Goal: Task Accomplishment & Management: Manage account settings

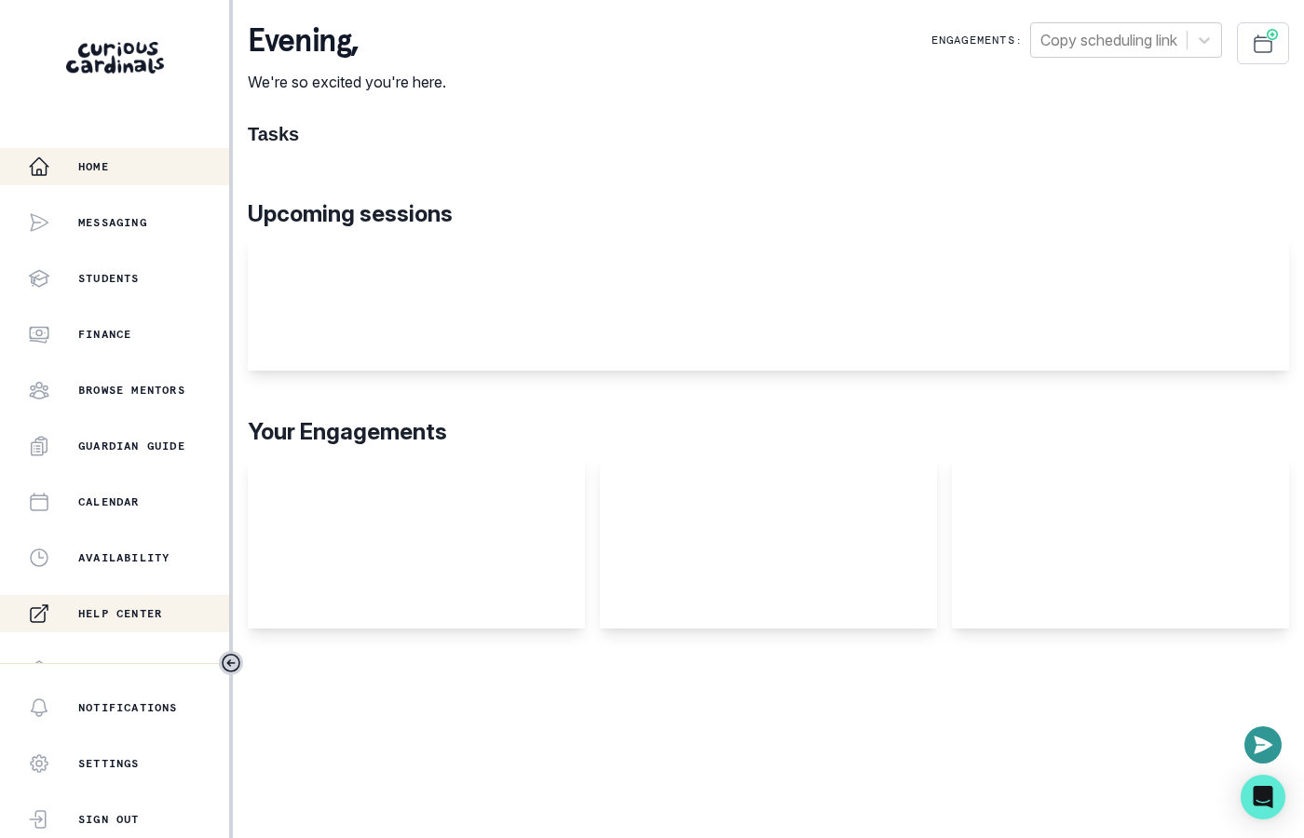
scroll to position [359, 0]
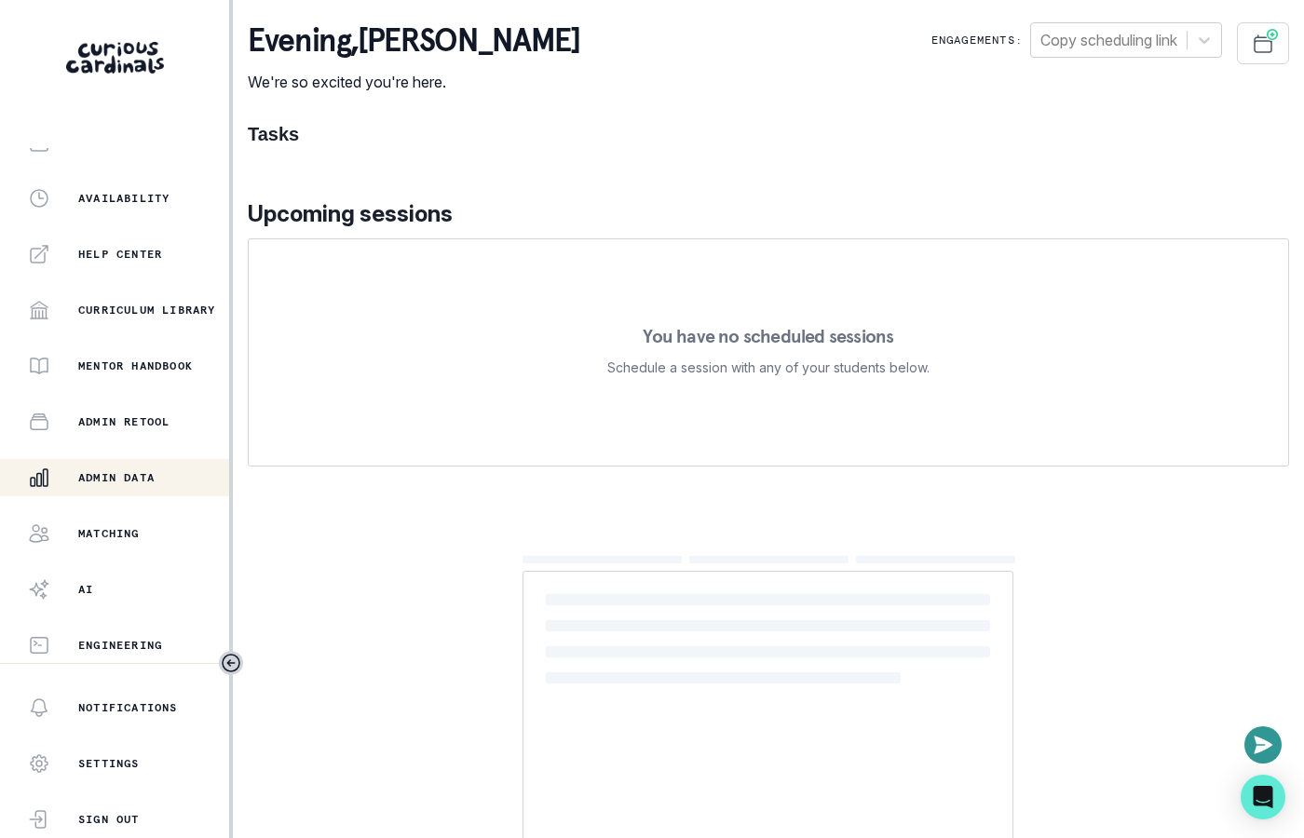
click at [127, 476] on p "Admin Data" at bounding box center [116, 477] width 76 height 15
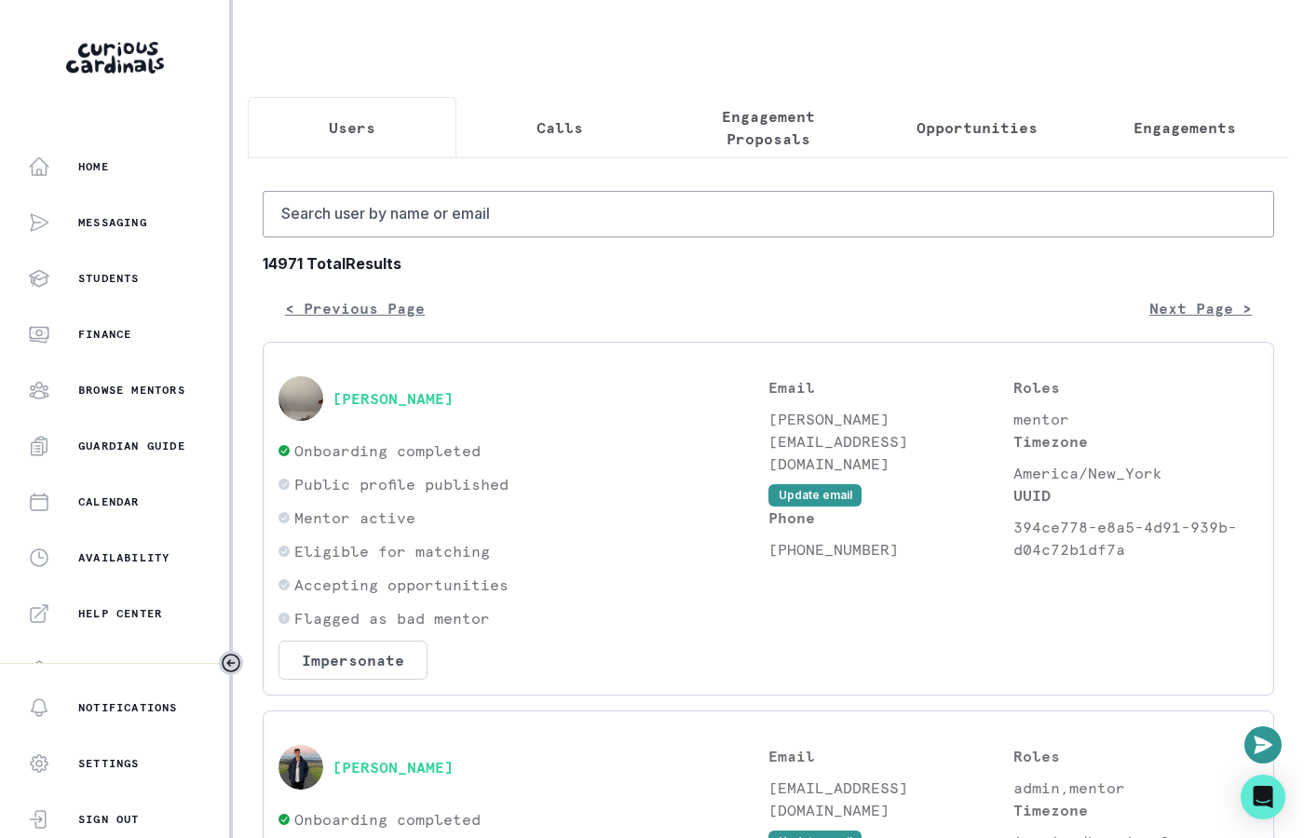
click at [1140, 124] on p "Engagements" at bounding box center [1184, 127] width 102 height 22
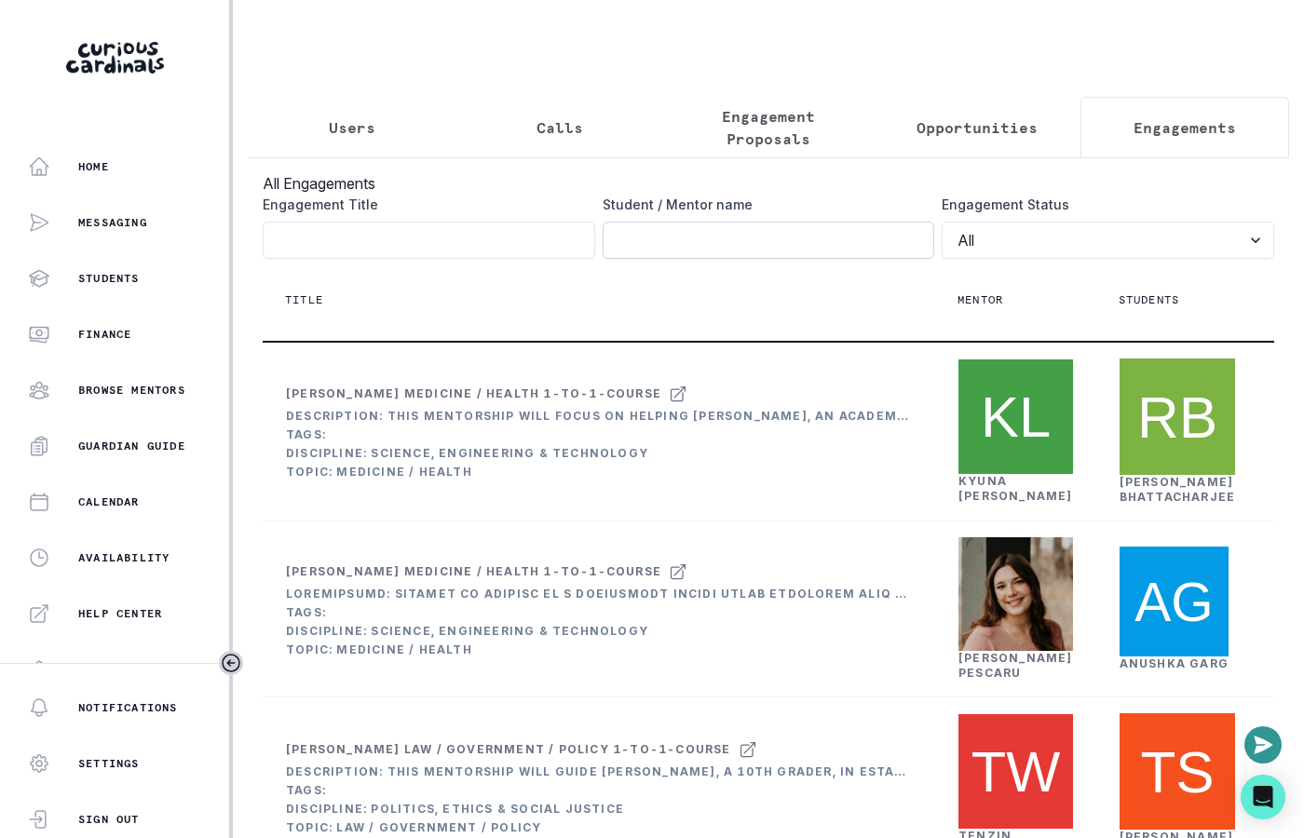
click at [792, 234] on input "Engagement Title" at bounding box center [768, 240] width 332 height 37
type input "[PERSON_NAME] k"
click button "submit" at bounding box center [0, 0] width 0 height 0
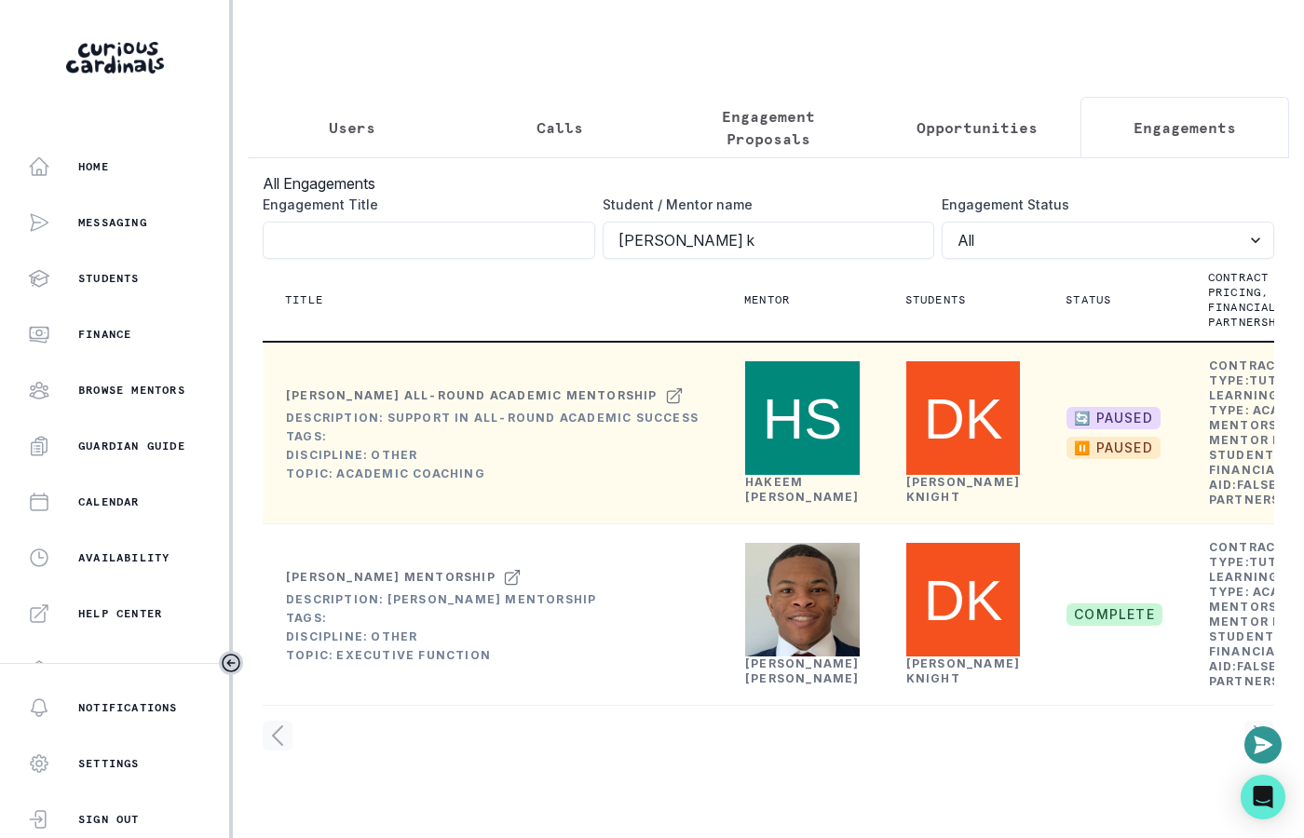
scroll to position [0, 129]
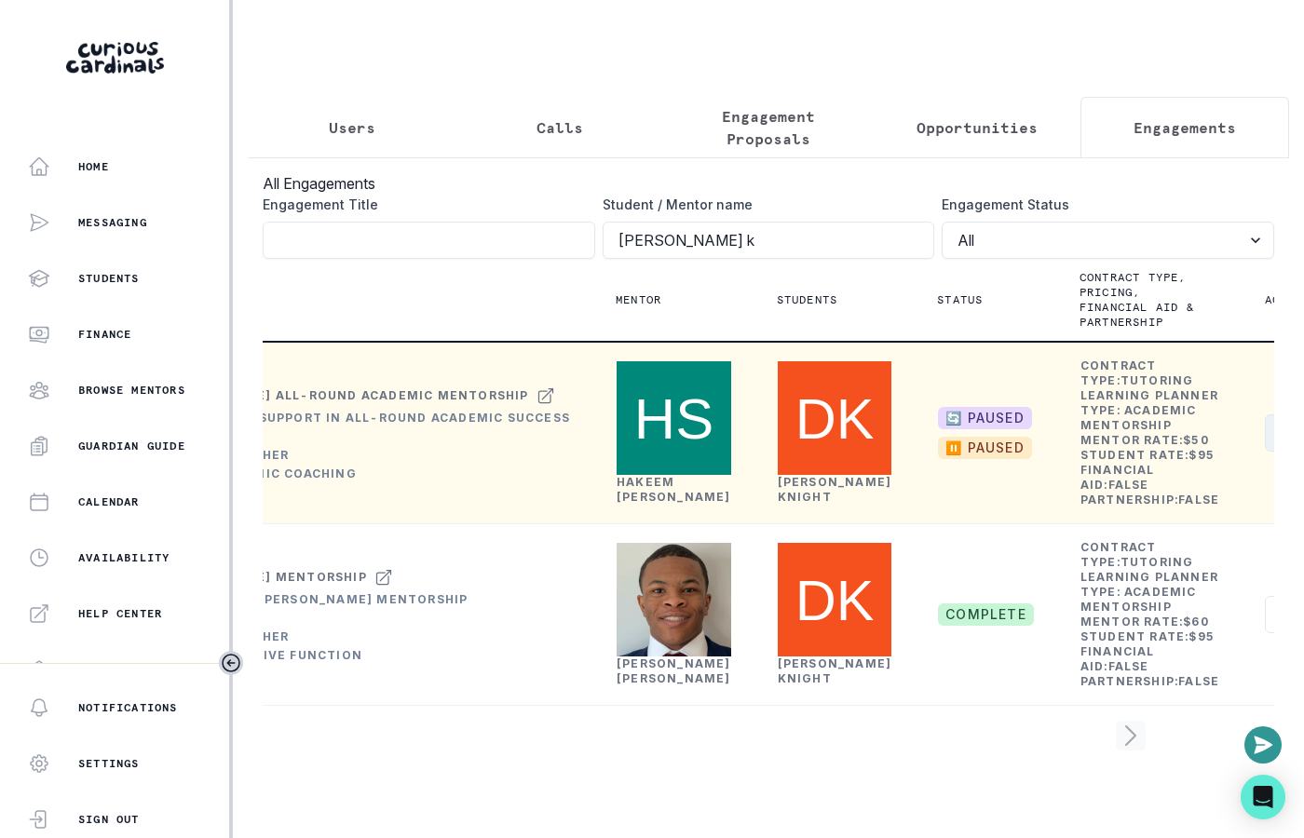
click at [1265, 452] on button "Actions" at bounding box center [1320, 432] width 111 height 37
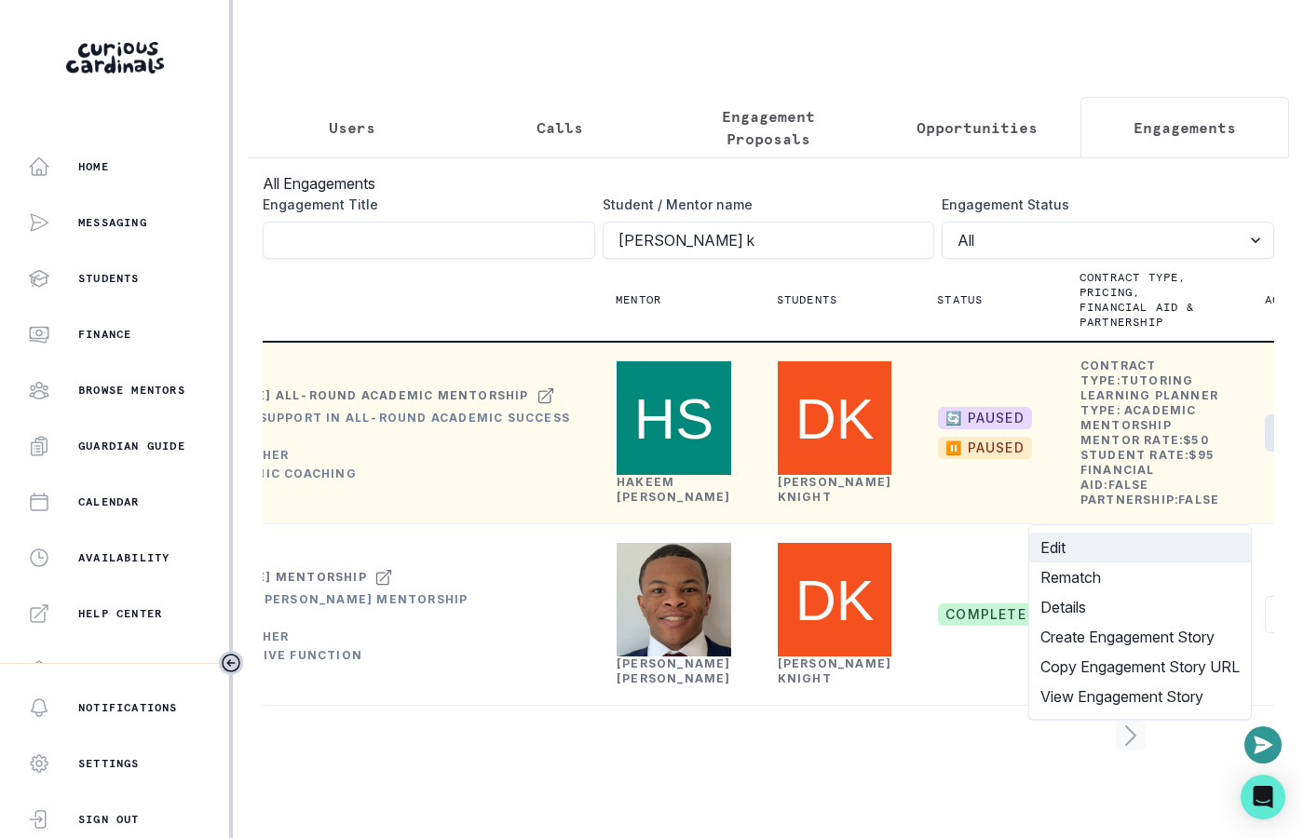
click at [1167, 549] on button "Edit" at bounding box center [1140, 548] width 222 height 30
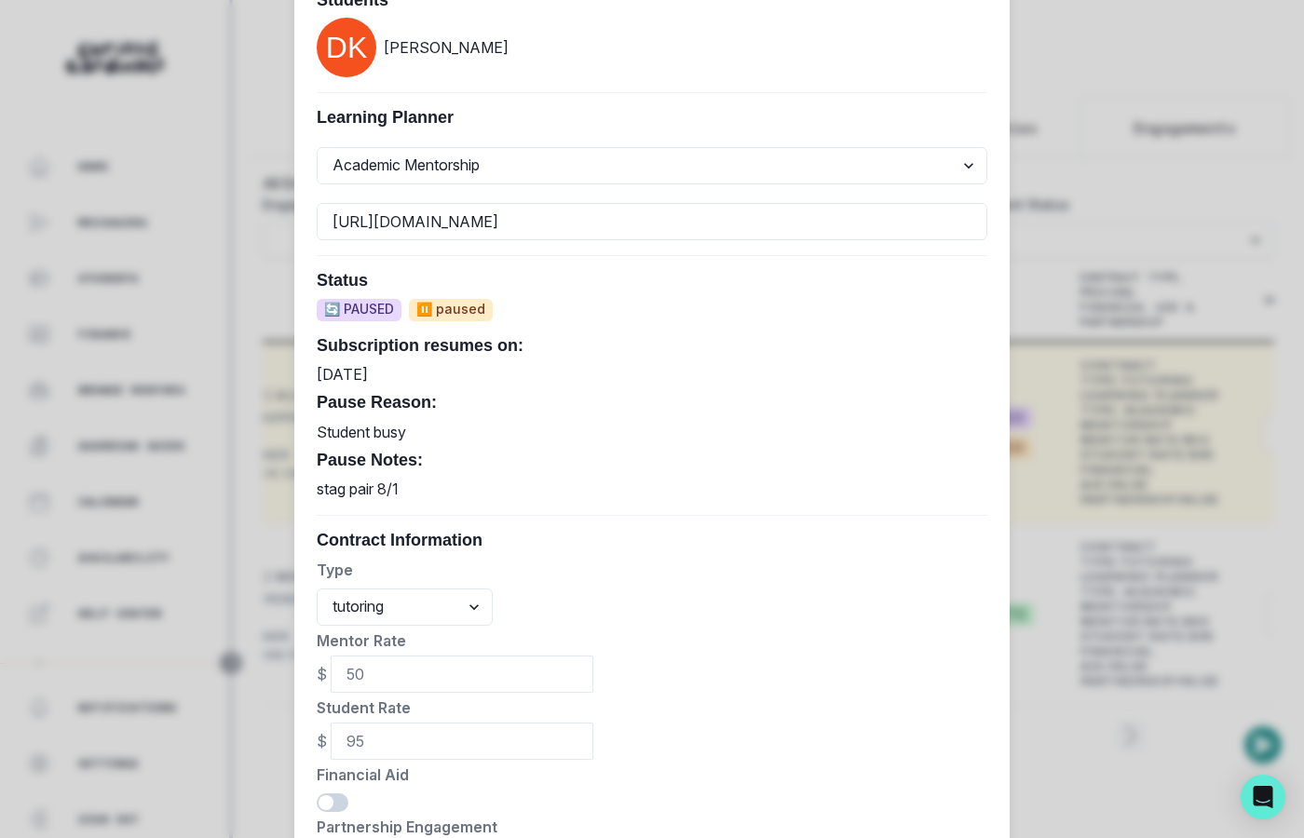
scroll to position [826, 0]
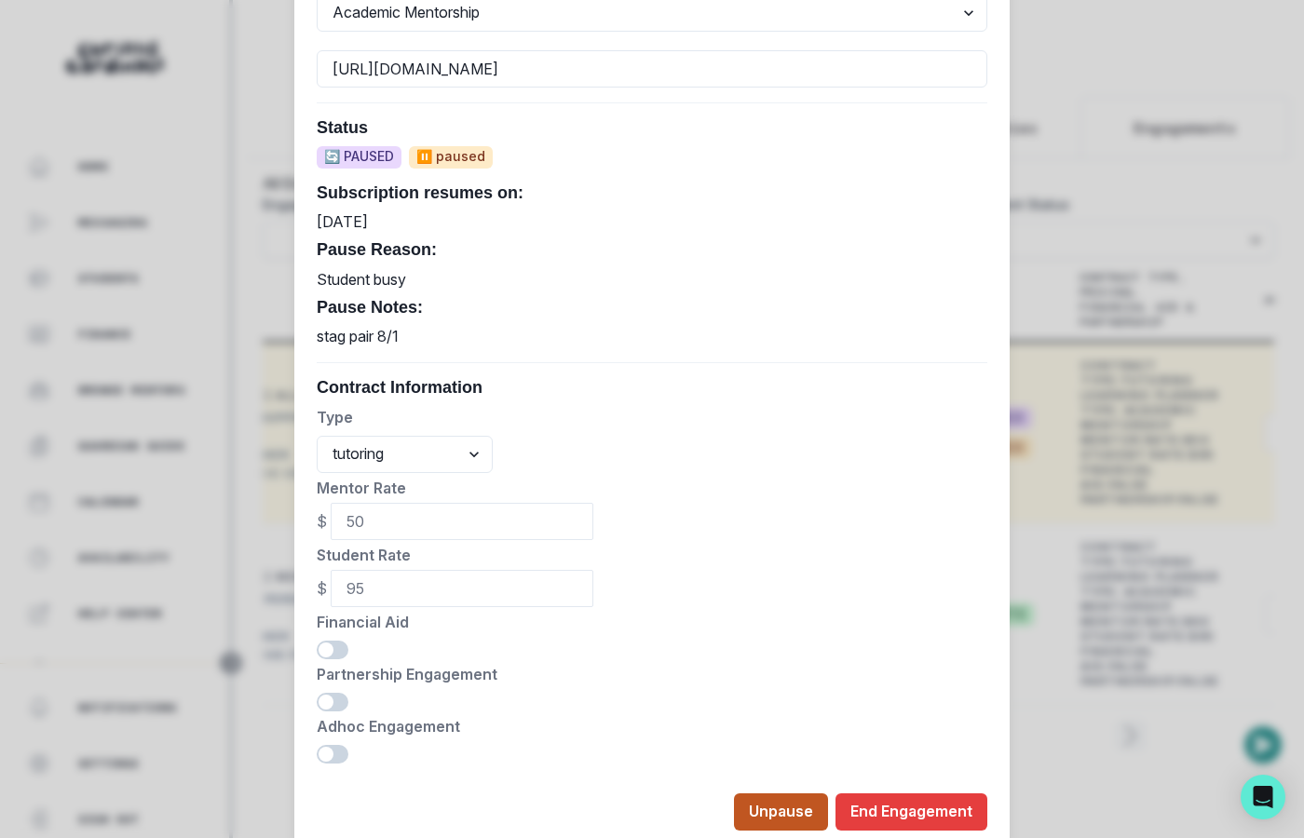
click at [769, 795] on button "Unpause" at bounding box center [781, 811] width 94 height 37
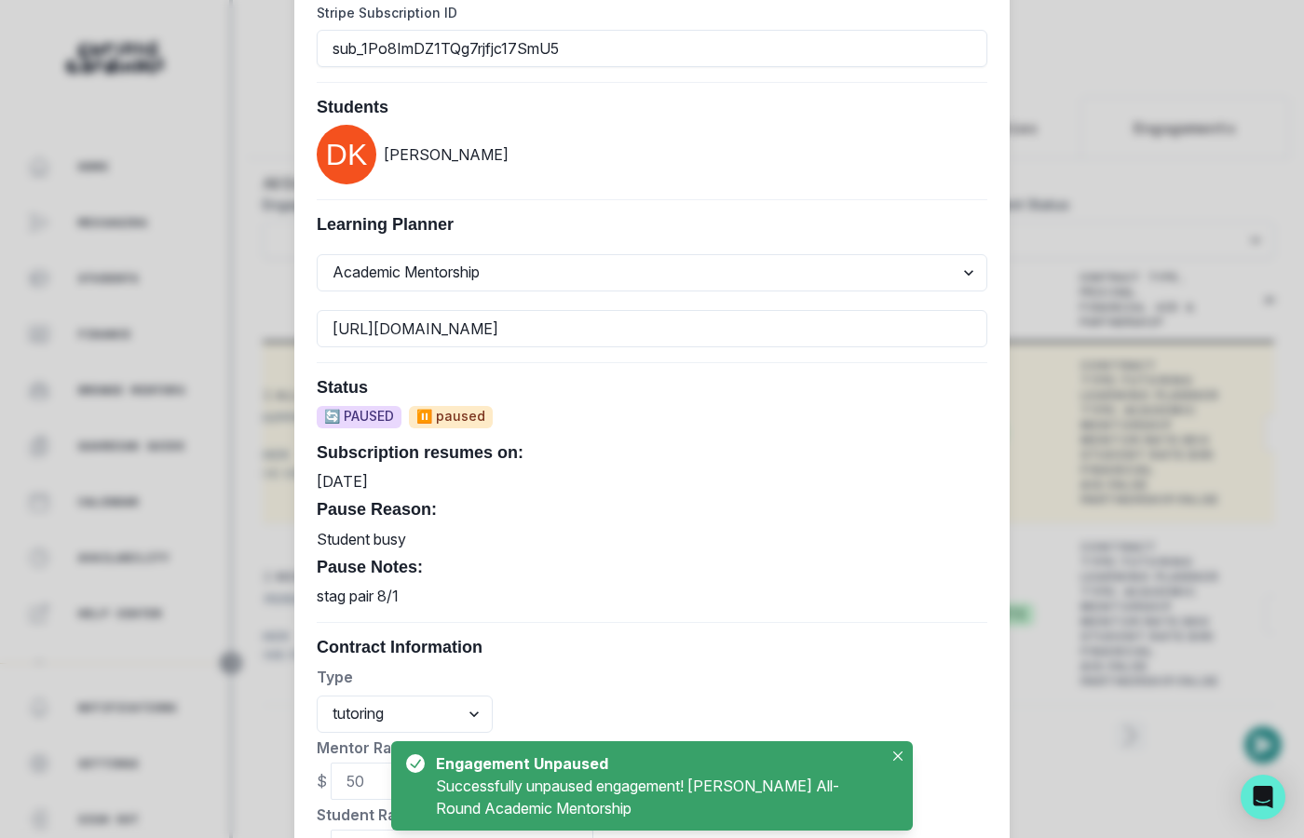
scroll to position [0, 0]
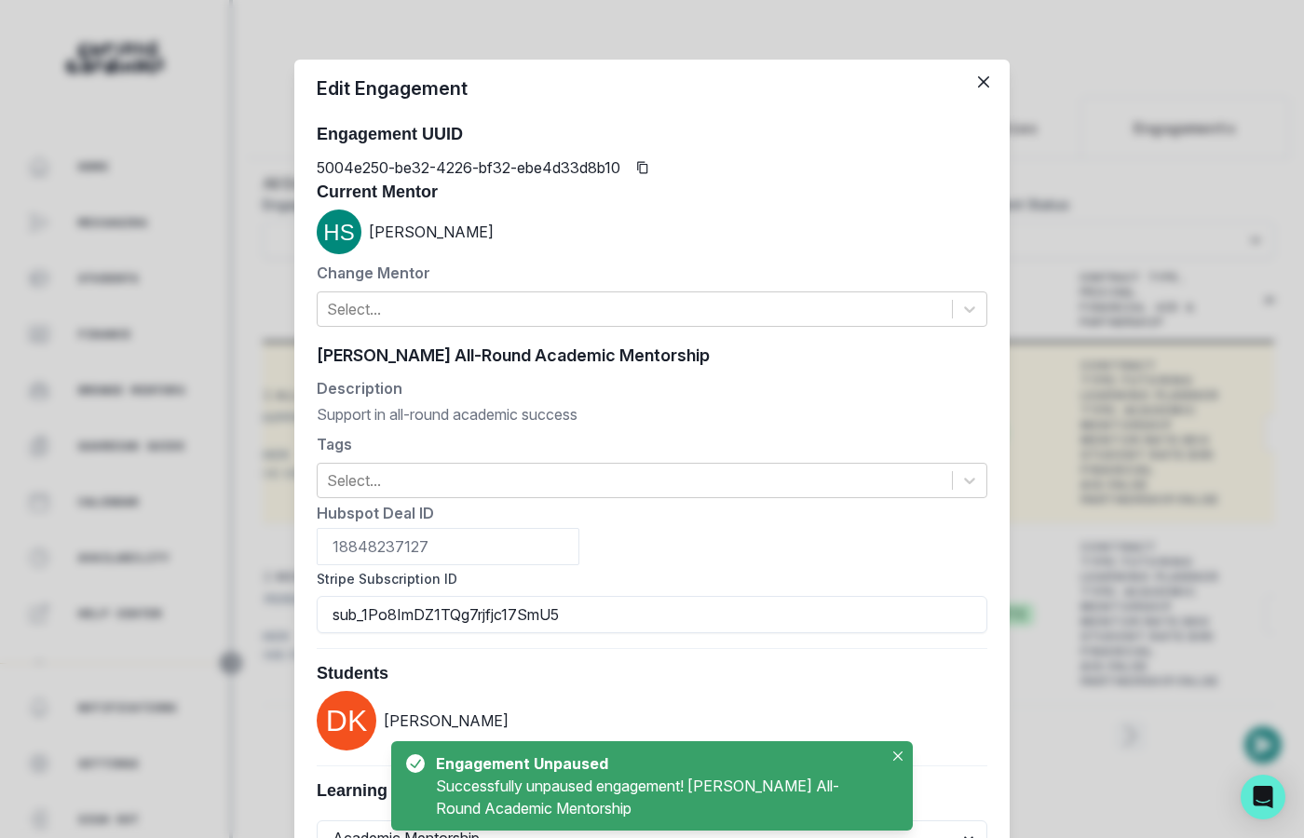
click at [252, 524] on div "Edit Engagement Engagement UUID 5004e250-be32-4226-bf32-ebe4d33d8b10 Current Me…" at bounding box center [652, 419] width 1304 height 838
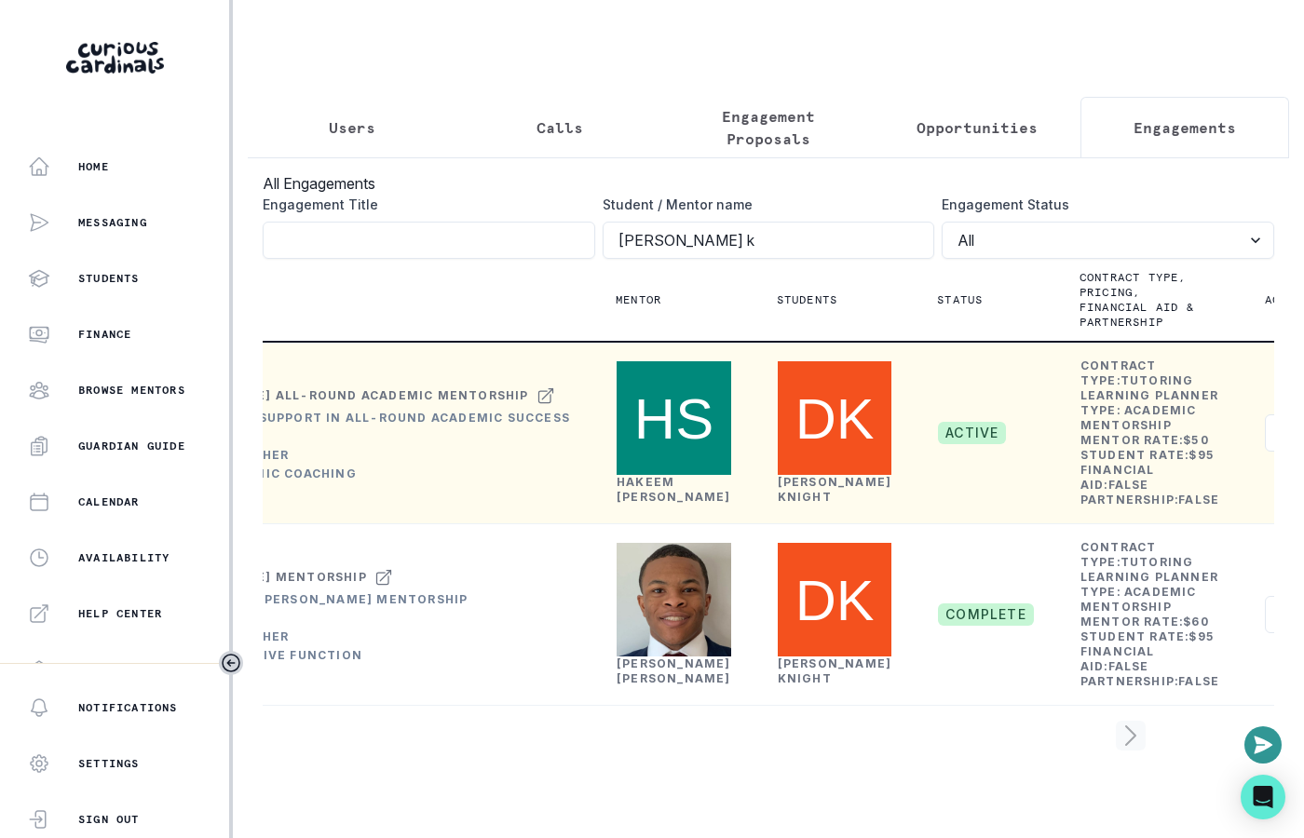
click at [738, 123] on p "Engagement Proposals" at bounding box center [768, 127] width 177 height 45
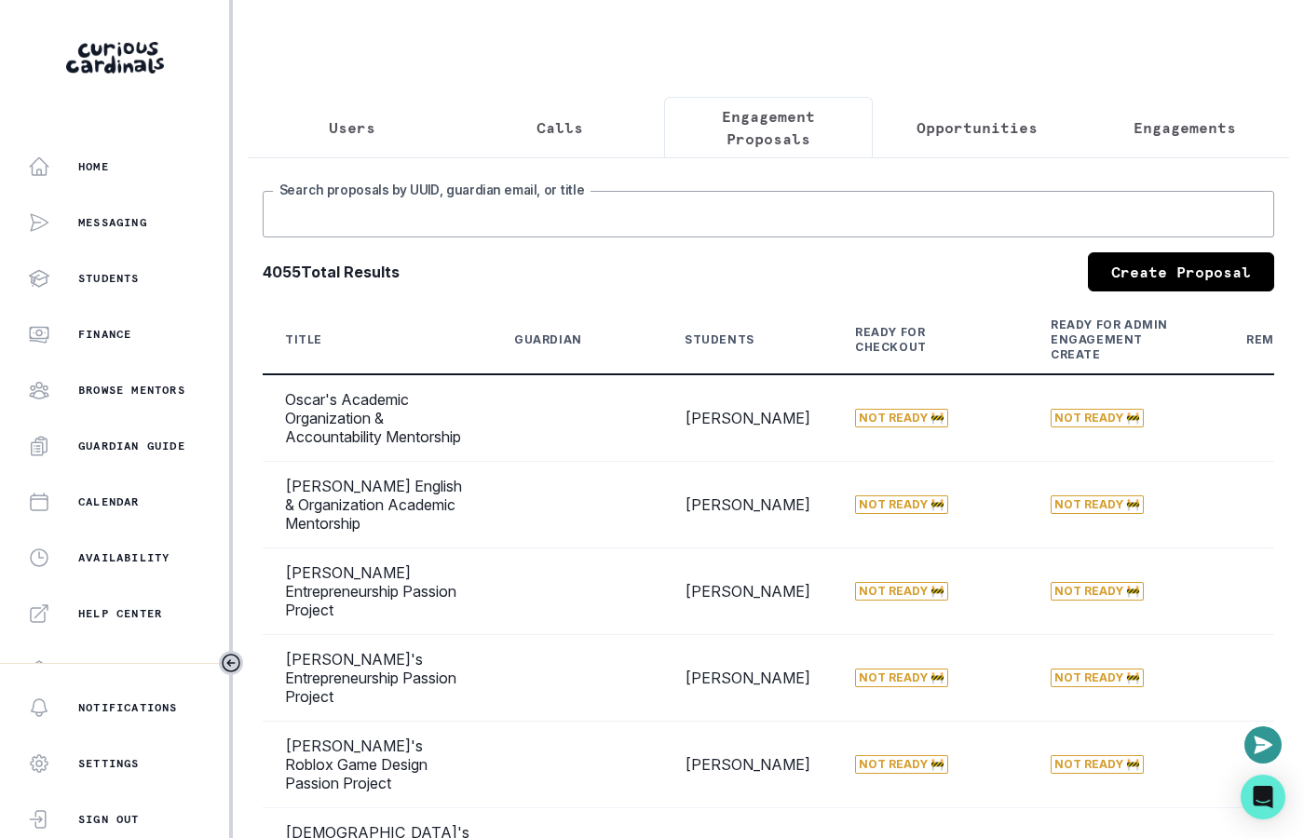
click at [709, 232] on input "Search proposals by UUID, guardian email, or title" at bounding box center [768, 214] width 1011 height 47
type input "[PERSON_NAME]"
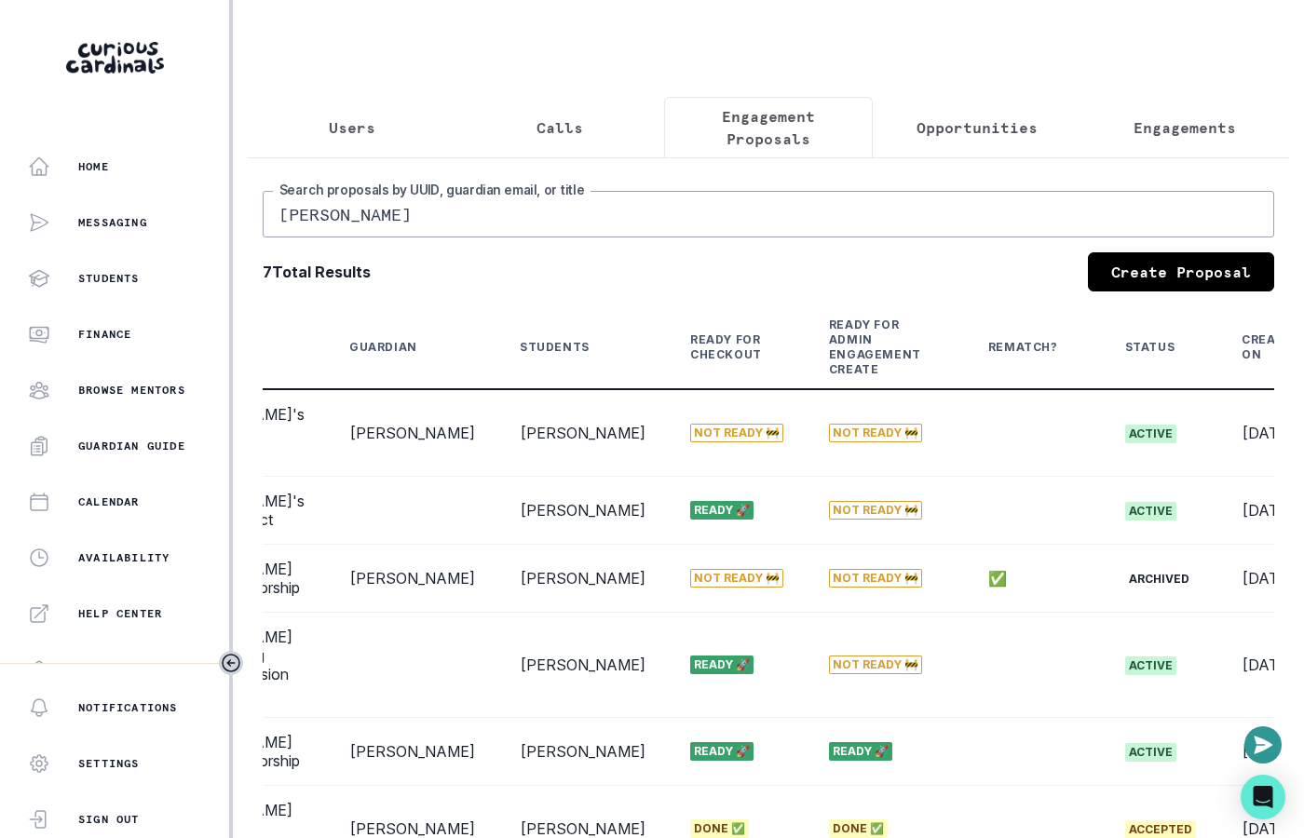
scroll to position [0, 270]
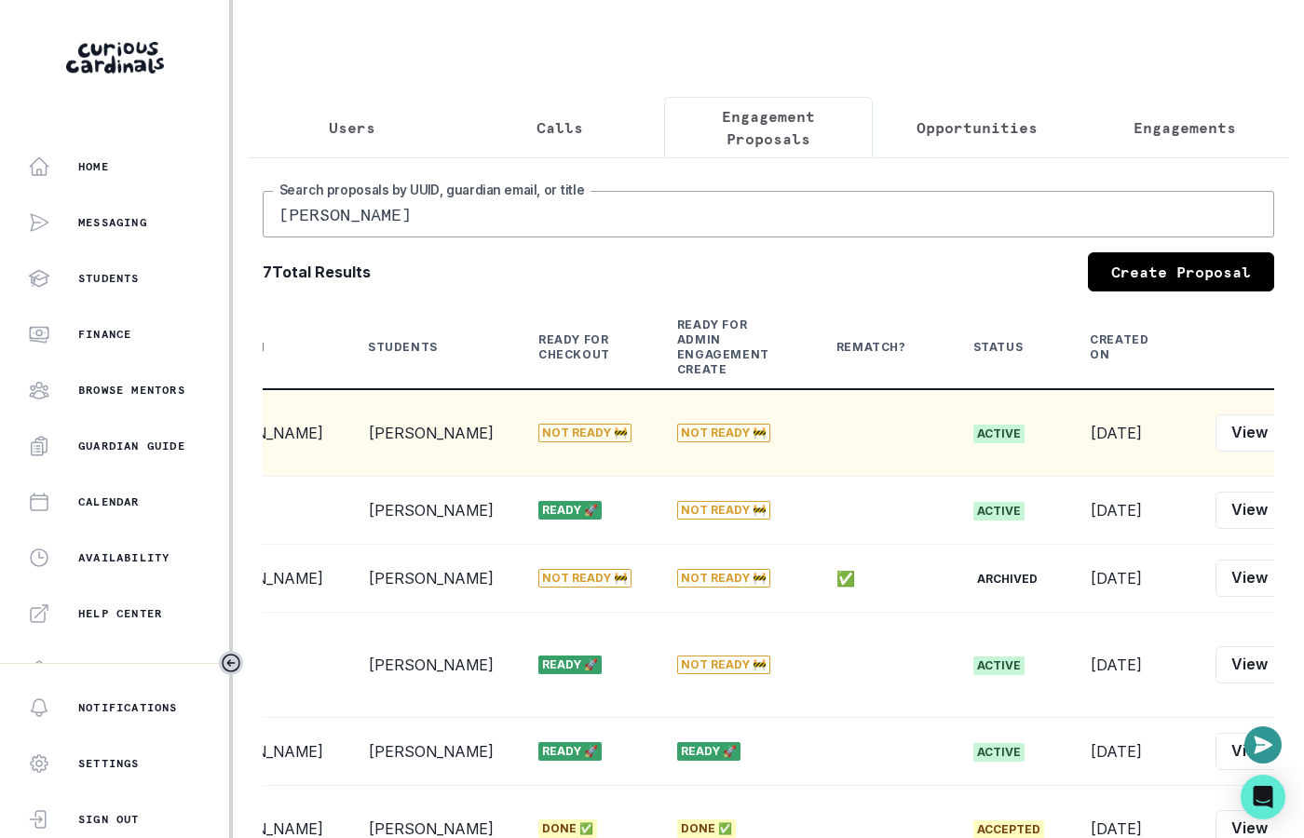
click at [1282, 432] on button "Edit" at bounding box center [1311, 432] width 59 height 37
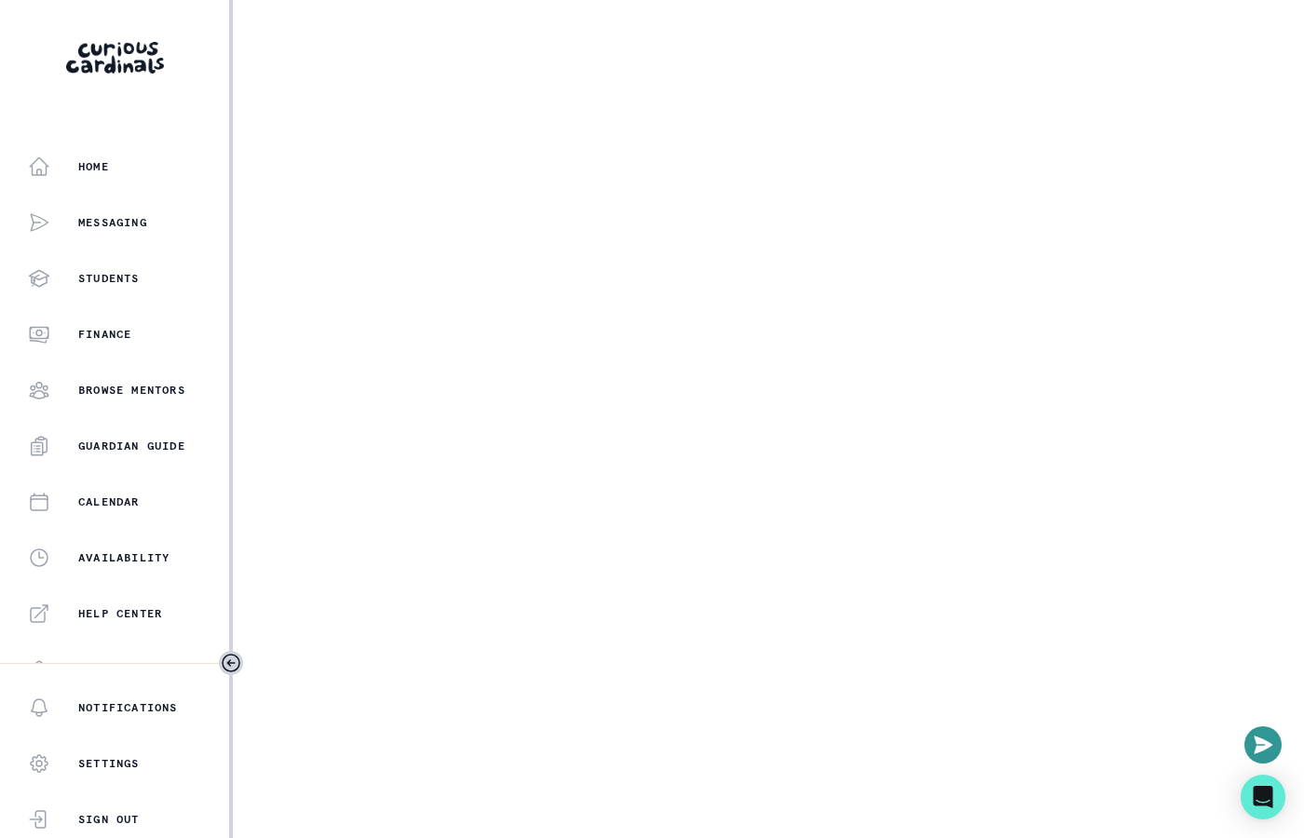
select select "6267cc0b-1467-404d-8526-2734dc3f89d1"
select select "161b8371-7959-4e0b-a08a-4737af41032e"
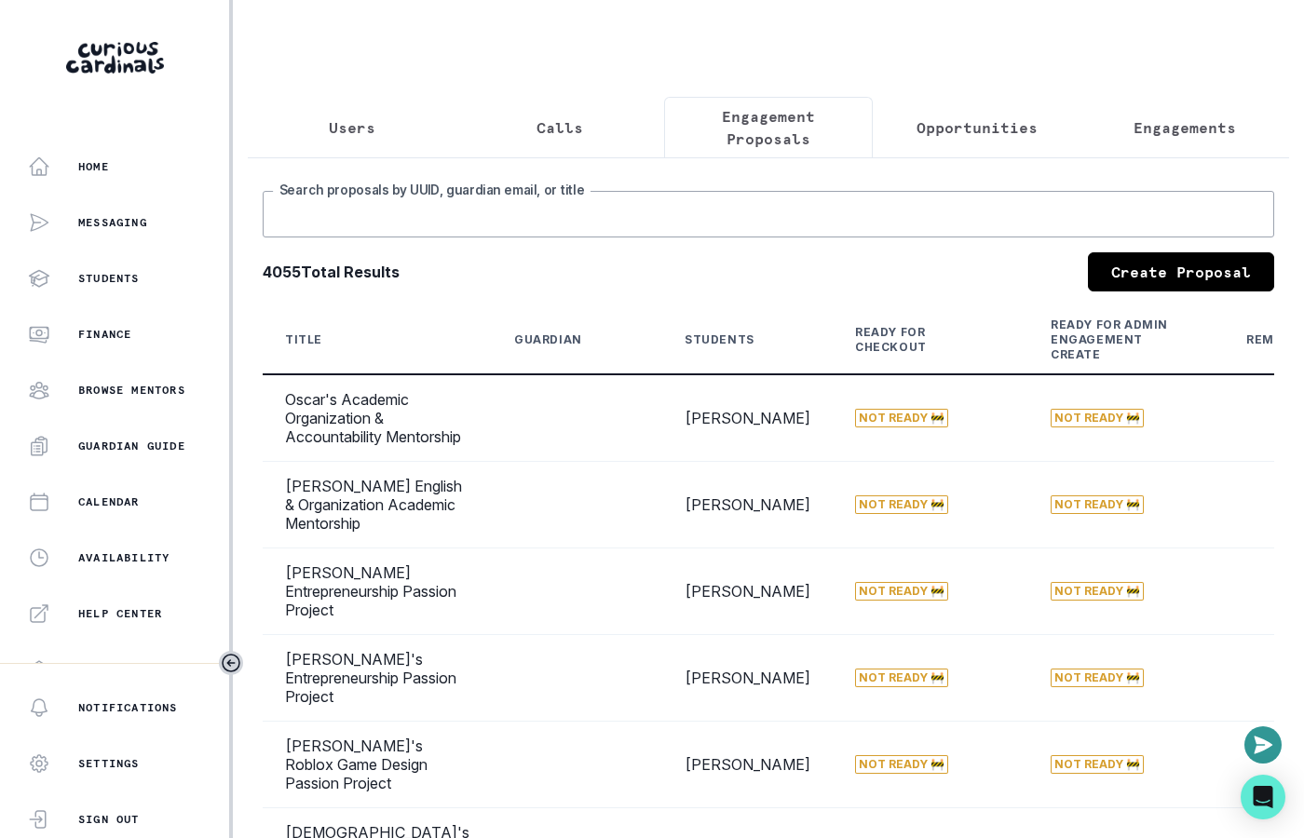
click at [525, 210] on input "Search proposals by UUID, guardian email, or title" at bounding box center [768, 214] width 1011 height 47
type input "[PERSON_NAME]"
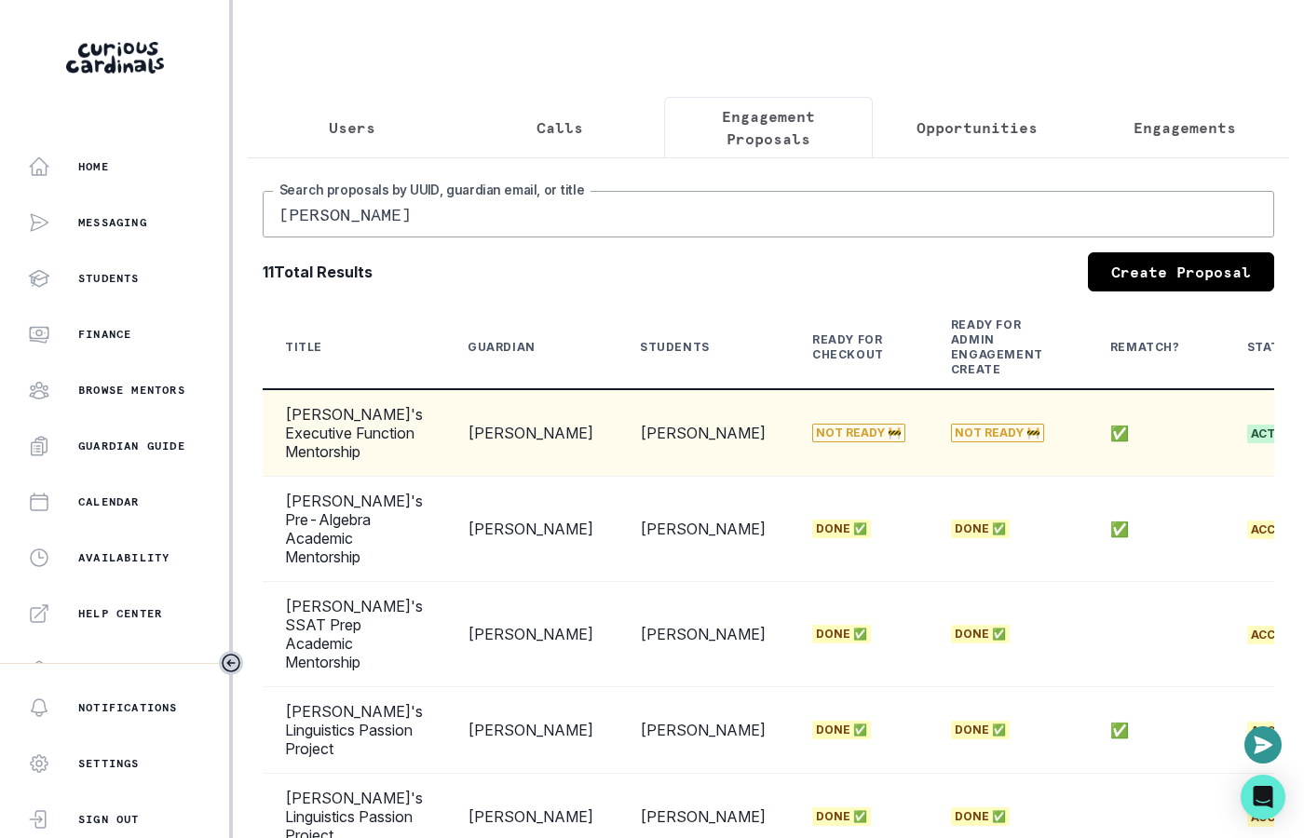
scroll to position [0, 240]
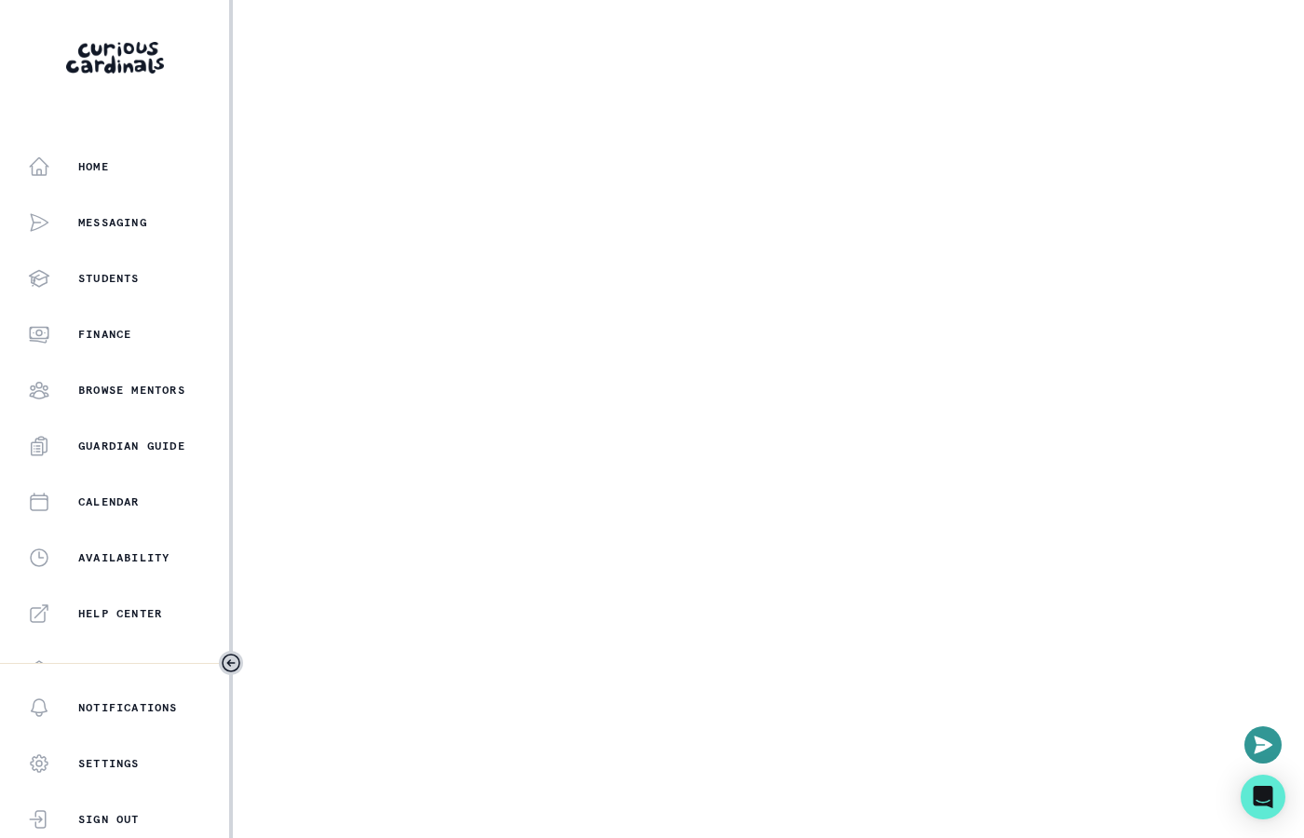
select select "2e0e0867-17d0-41a8-92b9-7b446b3bc83e"
select select "519877f8-d88f-48d5-b35a-d9ce14346d72"
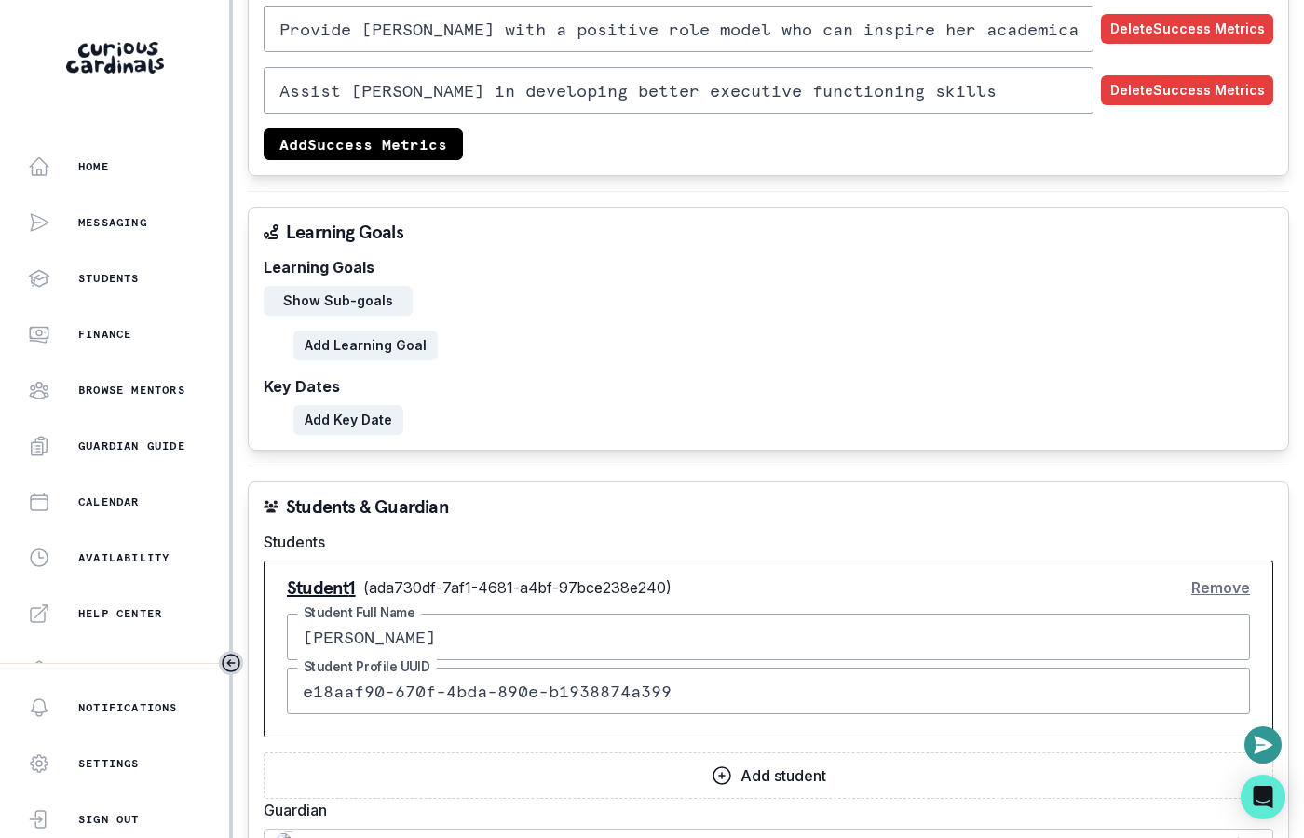
scroll to position [2204, 0]
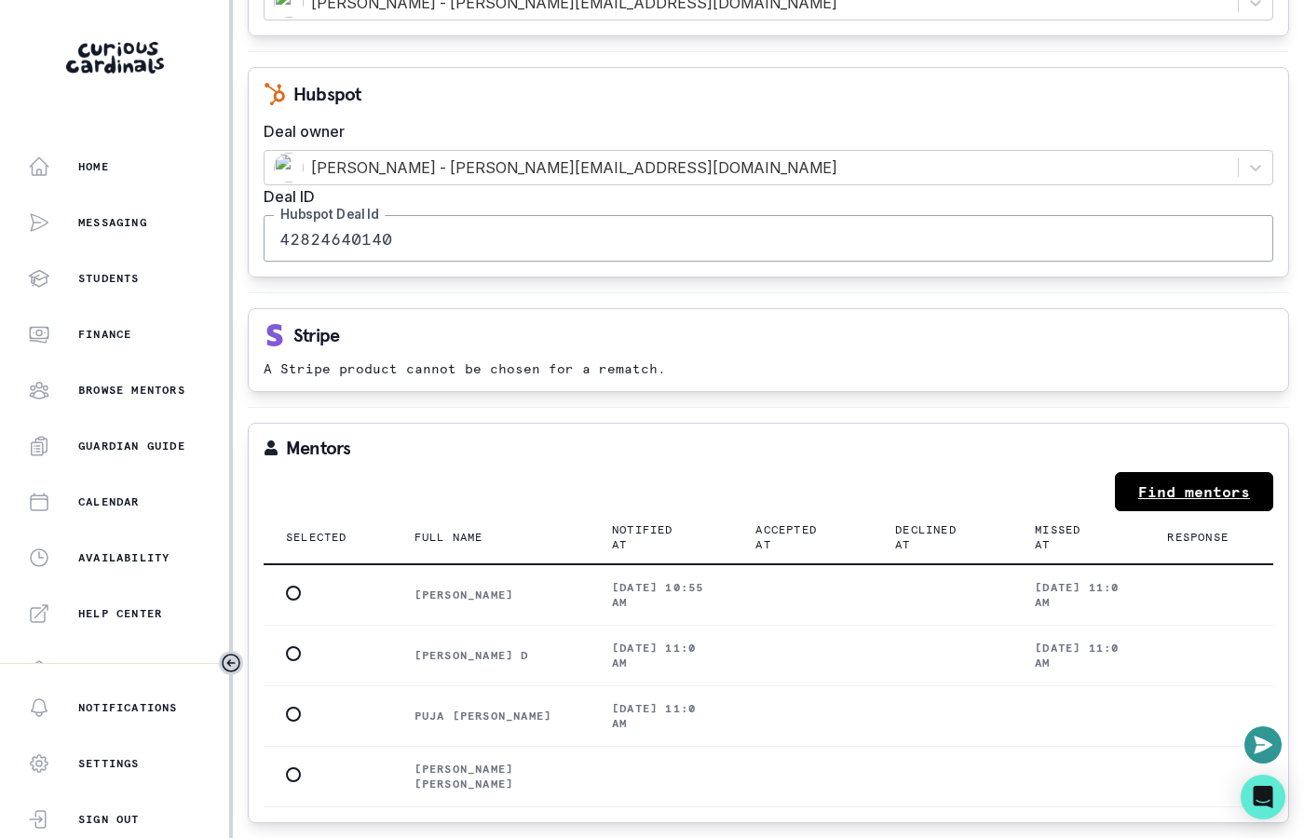
click at [1172, 472] on link "Find mentors" at bounding box center [1194, 491] width 158 height 39
